Goal: Transaction & Acquisition: Download file/media

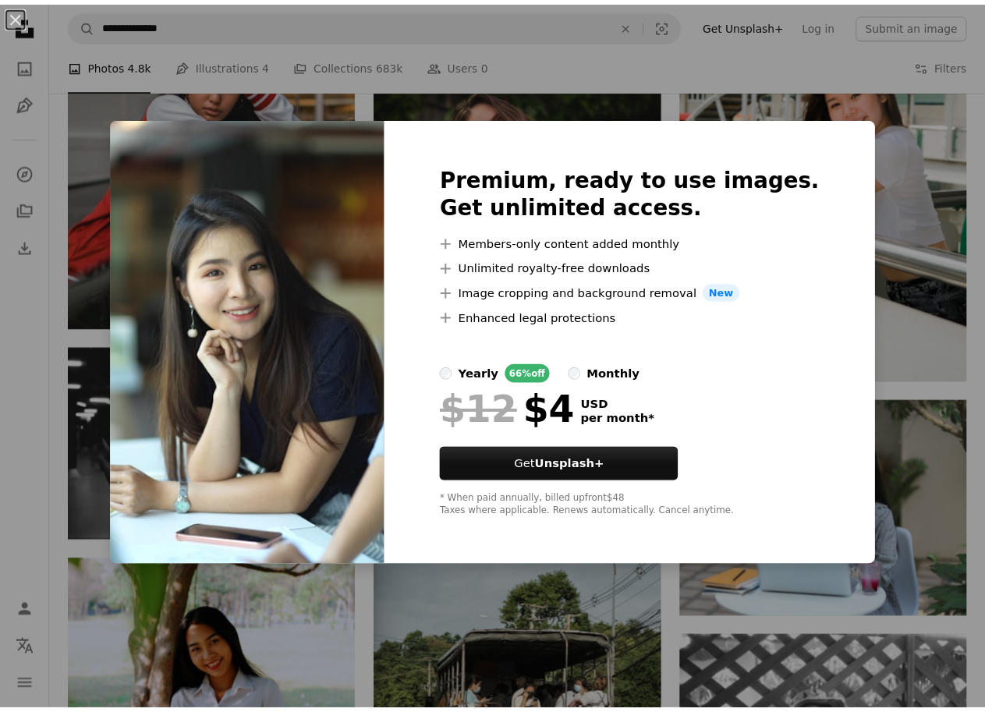
scroll to position [2428, 0]
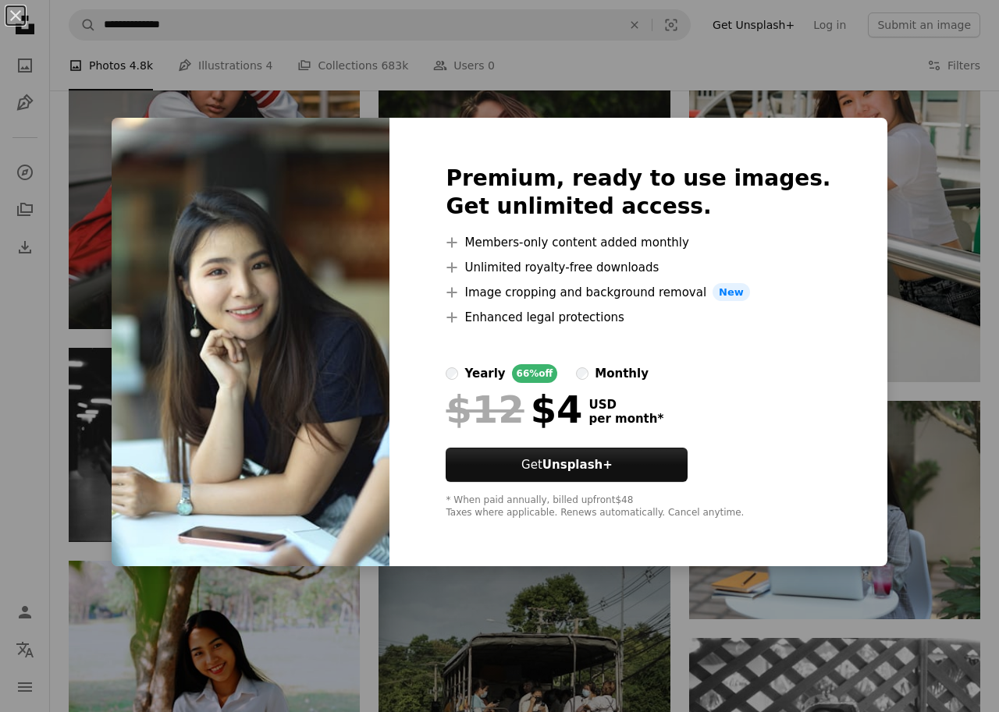
click at [600, 601] on div "An X shape Premium, ready to use images. Get unlimited access. A plus sign Memb…" at bounding box center [499, 356] width 999 height 712
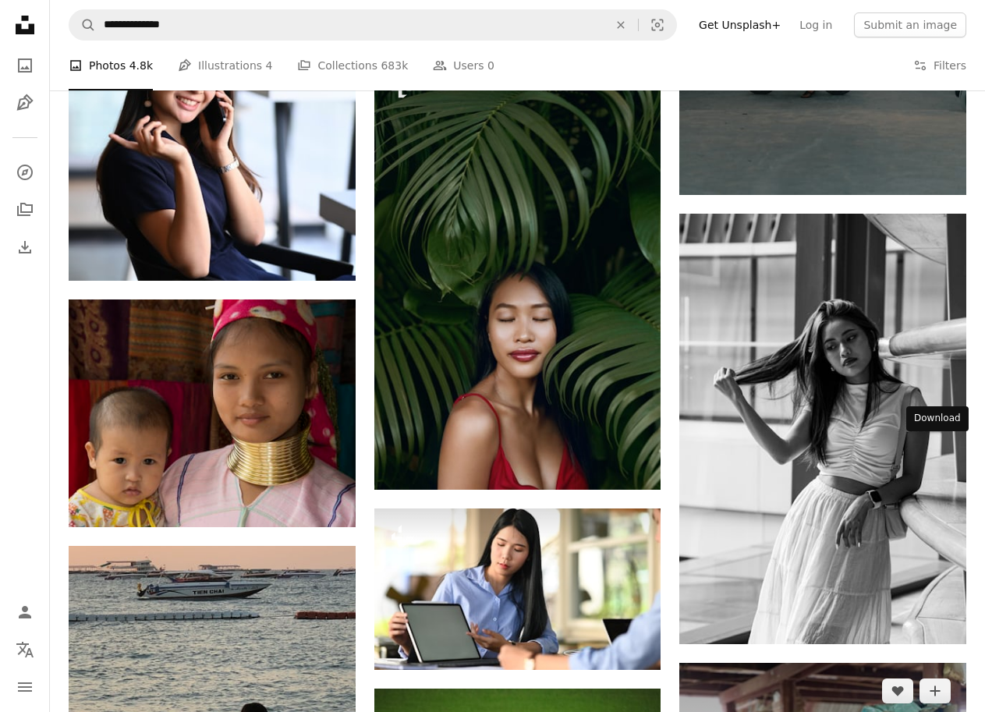
scroll to position [4847, 0]
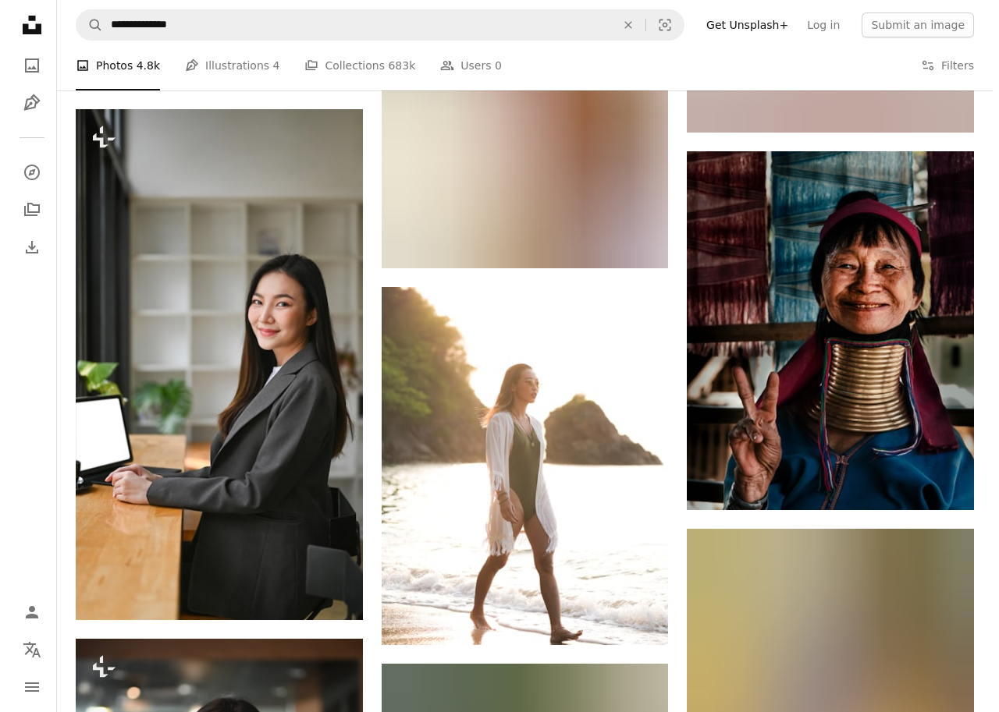
scroll to position [14286, 0]
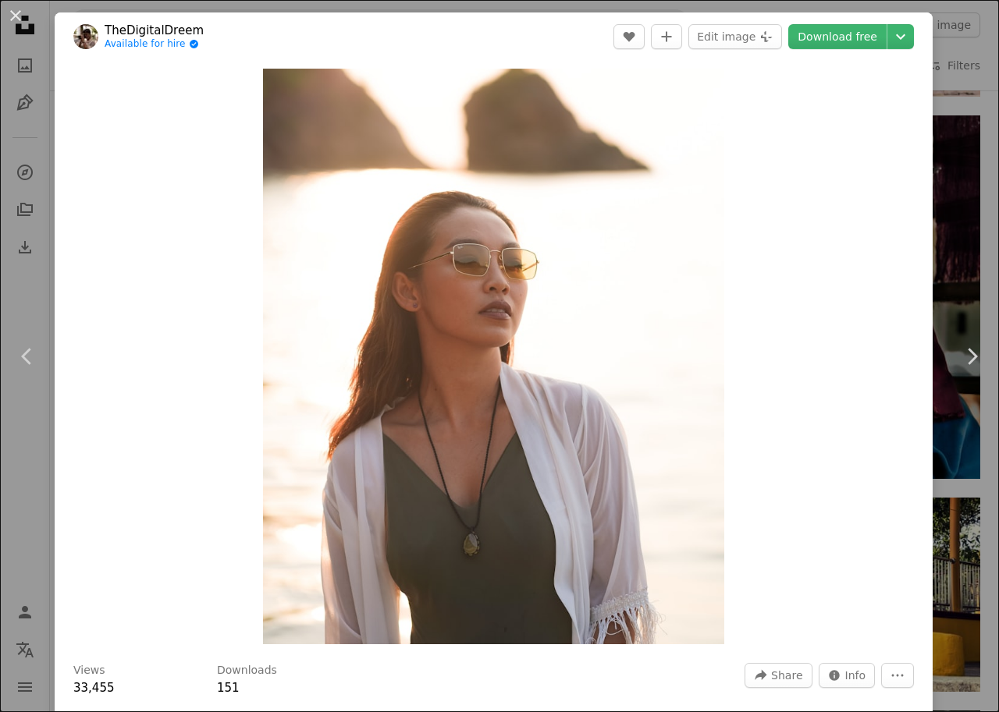
click at [853, 23] on header "TheDigitalDreem Available for hire A checkmark inside of a circle A heart A plu…" at bounding box center [494, 36] width 878 height 48
click at [853, 36] on link "Download free" at bounding box center [837, 36] width 98 height 25
